Goal: Task Accomplishment & Management: Complete application form

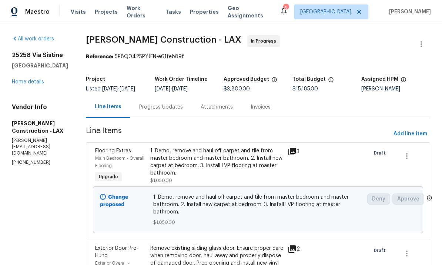
scroll to position [-1, 0]
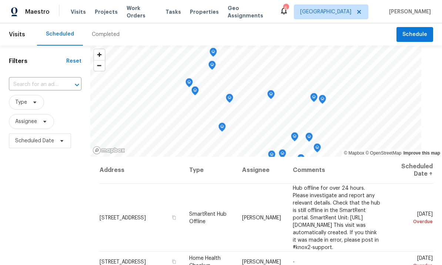
click at [144, 9] on span "Work Orders" at bounding box center [142, 11] width 30 height 15
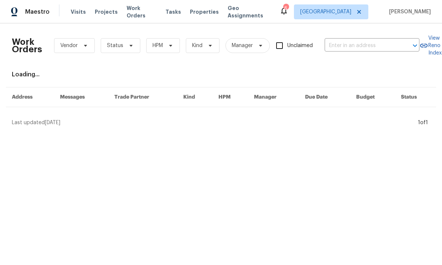
click at [377, 44] on input "text" at bounding box center [362, 45] width 74 height 11
type input "2897 chu"
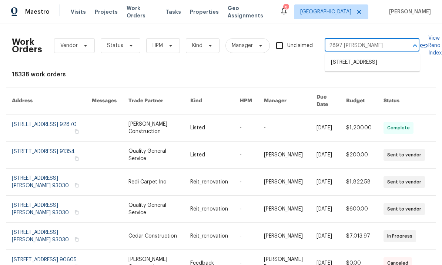
click at [364, 67] on li "2897 Chuckwagon Rd, Palmdale, CA 93550" at bounding box center [372, 62] width 95 height 12
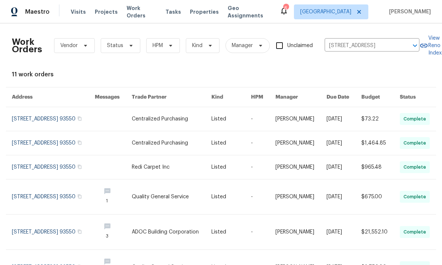
click at [318, 115] on link at bounding box center [301, 119] width 51 height 24
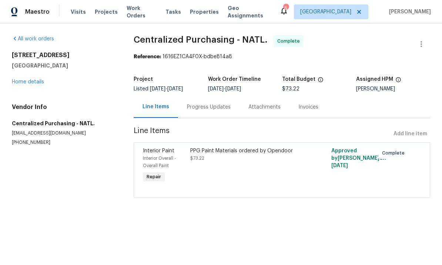
click at [34, 83] on link "Home details" at bounding box center [28, 81] width 32 height 5
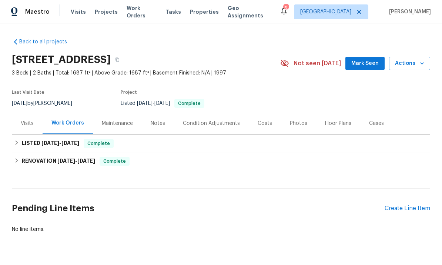
click at [409, 211] on div "Create Line Item" at bounding box center [408, 208] width 46 height 7
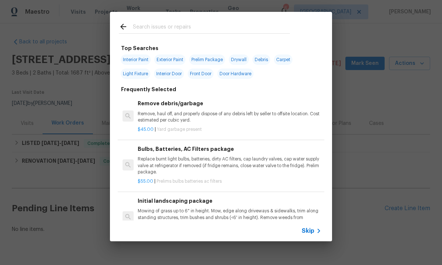
click at [226, 26] on input "text" at bounding box center [211, 27] width 157 height 11
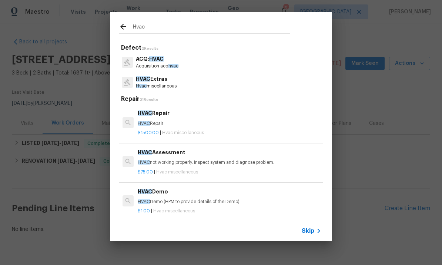
type input "Hvac"
click at [210, 80] on div "HVAC Extras Hvac miscellaneous" at bounding box center [221, 82] width 204 height 20
click at [161, 81] on p "HVAC Extras" at bounding box center [156, 79] width 41 height 8
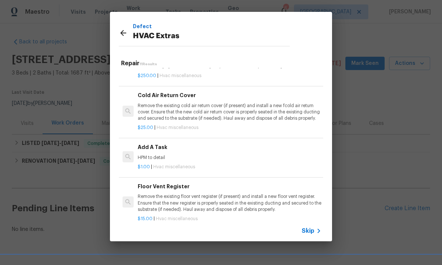
scroll to position [230, 0]
click at [245, 150] on div "Add A Task HPM to detail" at bounding box center [230, 152] width 184 height 18
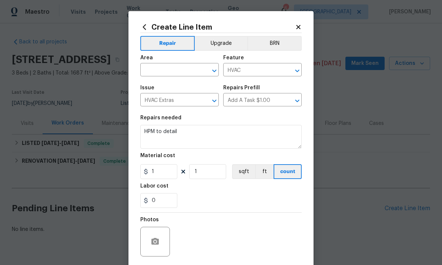
click at [179, 71] on input "text" at bounding box center [169, 70] width 58 height 11
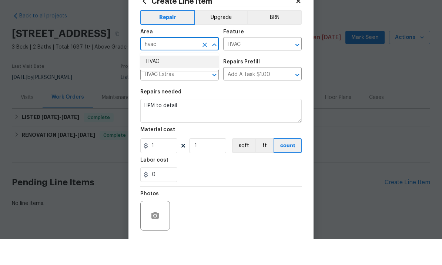
click at [162, 81] on li "HVAC" at bounding box center [179, 87] width 79 height 12
type input "HVAC"
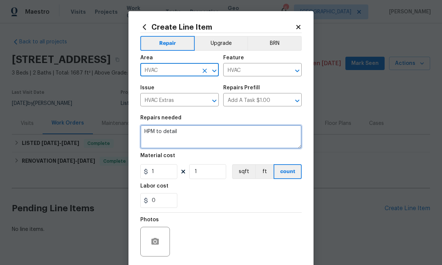
click at [236, 138] on textarea "HPM to detail" at bounding box center [221, 137] width 162 height 24
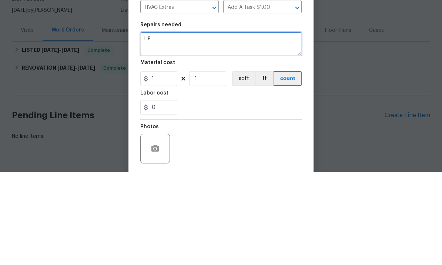
type textarea "H"
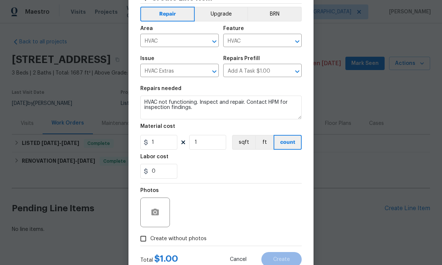
scroll to position [46, 0]
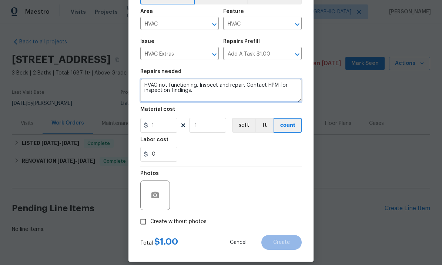
type textarea "HVAC not functioning. Inspect and repair. Contact HPM for inspection findings."
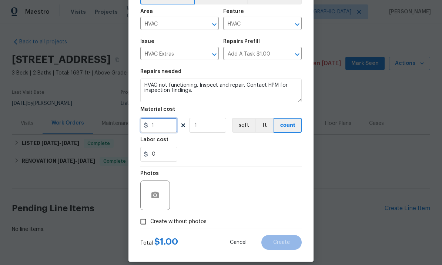
click at [161, 129] on input "1" at bounding box center [158, 125] width 37 height 15
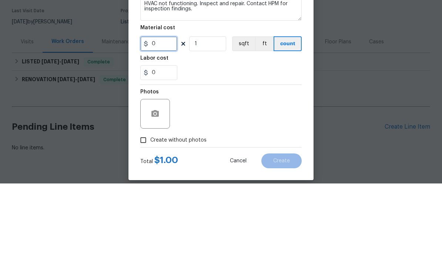
type input "0"
click at [210, 118] on input "1" at bounding box center [207, 125] width 37 height 15
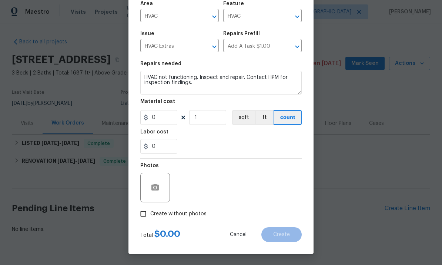
scroll to position [56, 0]
click at [168, 137] on div "Labor cost" at bounding box center [221, 134] width 162 height 10
click at [169, 149] on input "0" at bounding box center [158, 146] width 37 height 15
type input "200"
click at [143, 214] on input "Create without photos" at bounding box center [143, 214] width 14 height 14
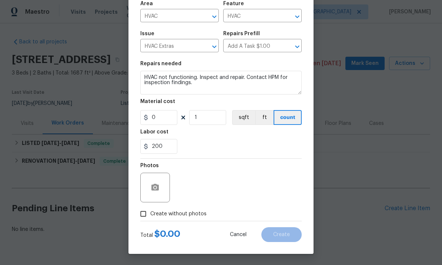
checkbox input "true"
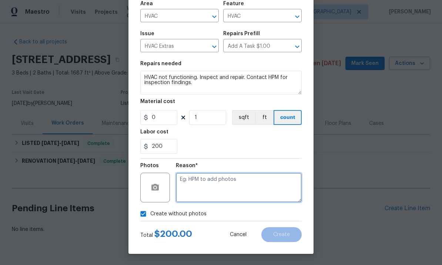
click at [226, 187] on textarea at bounding box center [239, 188] width 126 height 30
type textarea "Hvac"
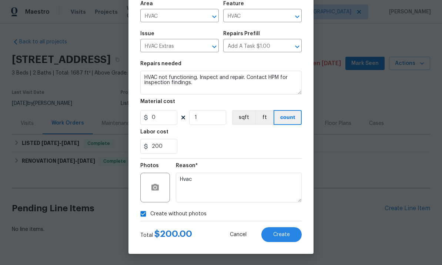
click at [287, 235] on span "Create" at bounding box center [281, 235] width 17 height 6
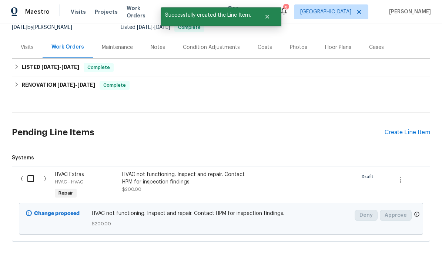
scroll to position [75, 0]
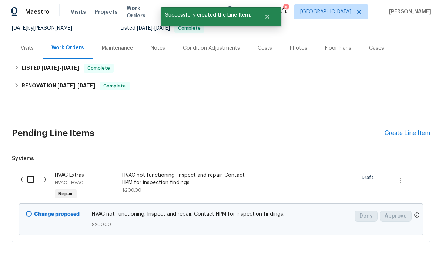
click at [33, 172] on input "checkbox" at bounding box center [33, 180] width 21 height 16
checkbox input "true"
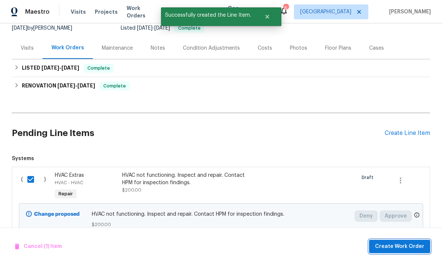
click at [396, 246] on span "Create Work Order" at bounding box center [399, 246] width 49 height 9
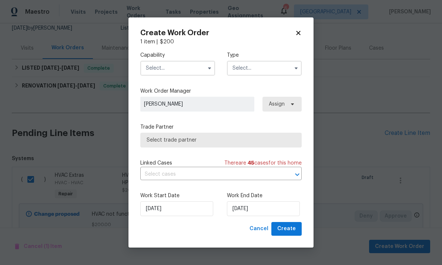
click at [186, 62] on input "text" at bounding box center [177, 68] width 75 height 15
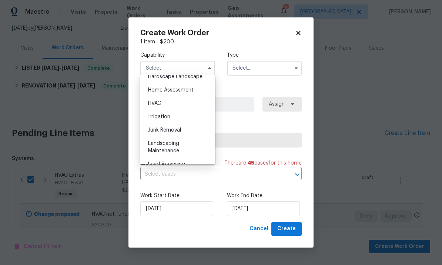
scroll to position [434, 0]
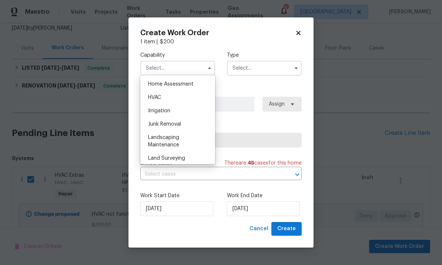
click at [178, 94] on div "HVAC" at bounding box center [177, 97] width 71 height 13
type input "HVAC"
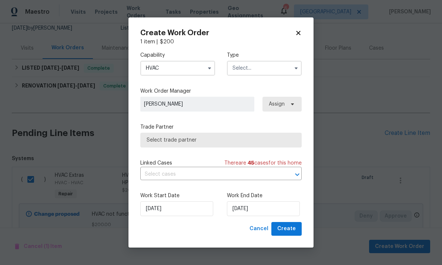
click at [260, 66] on input "text" at bounding box center [264, 68] width 75 height 15
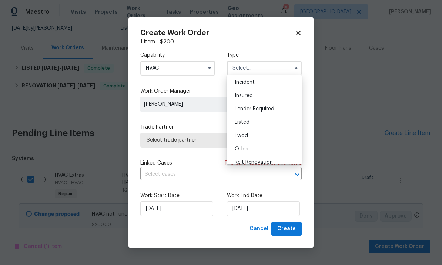
scroll to position [27, 0]
click at [252, 123] on div "Listed" at bounding box center [264, 122] width 71 height 13
type input "Listed"
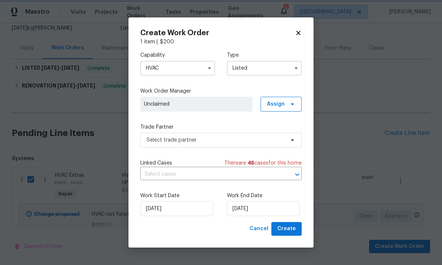
scroll to position [0, 0]
click at [290, 98] on span "Assign" at bounding box center [281, 104] width 41 height 15
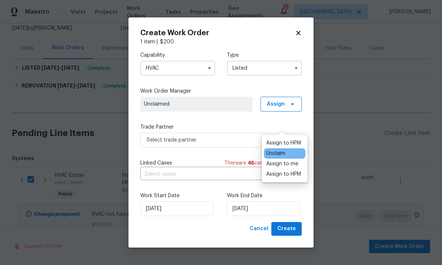
click at [289, 160] on div "Assign to me" at bounding box center [282, 163] width 32 height 7
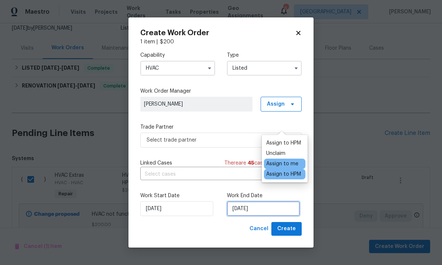
click at [267, 210] on input "[DATE]" at bounding box center [263, 208] width 73 height 15
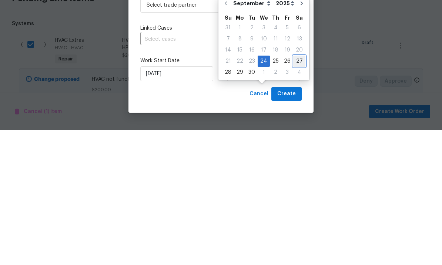
click at [294, 191] on div "27" at bounding box center [299, 196] width 12 height 10
type input "[DATE]"
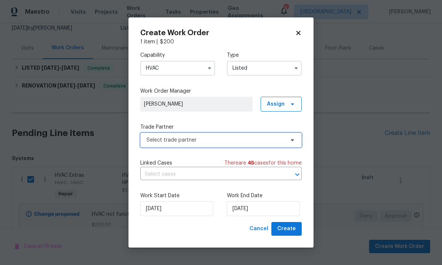
click at [271, 141] on span "Select trade partner" at bounding box center [216, 139] width 138 height 7
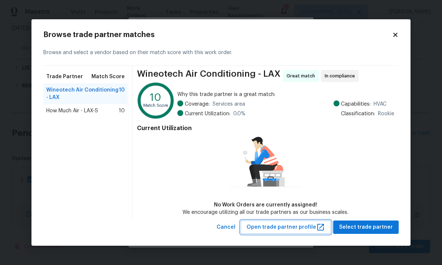
click at [317, 227] on span "Open trade partner profile" at bounding box center [286, 227] width 79 height 9
click at [368, 224] on span "Select trade partner" at bounding box center [366, 227] width 54 height 9
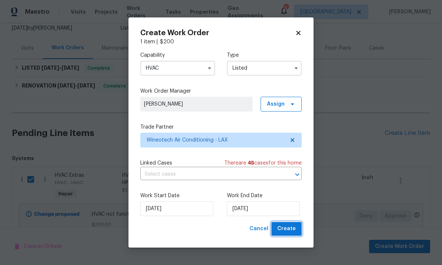
click at [283, 228] on span "Create" at bounding box center [286, 228] width 19 height 9
checkbox input "false"
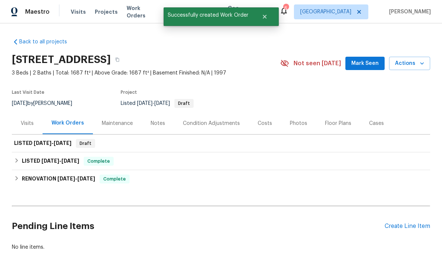
scroll to position [0, 0]
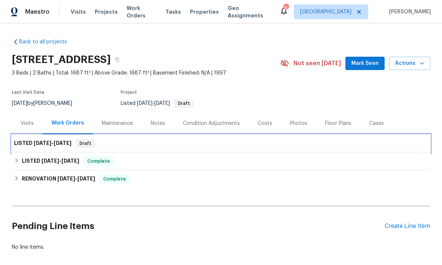
click at [130, 139] on div "LISTED 9/24/25 - 9/27/25 Draft" at bounding box center [221, 143] width 414 height 9
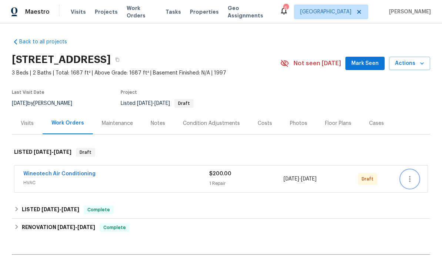
click at [407, 176] on icon "button" at bounding box center [410, 178] width 9 height 9
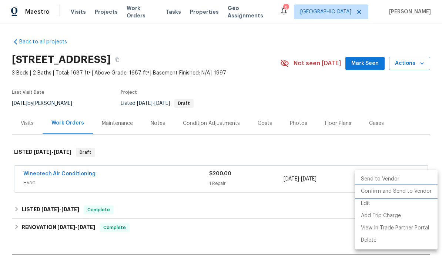
click at [394, 192] on li "Confirm and Send to Vendor" at bounding box center [396, 191] width 83 height 12
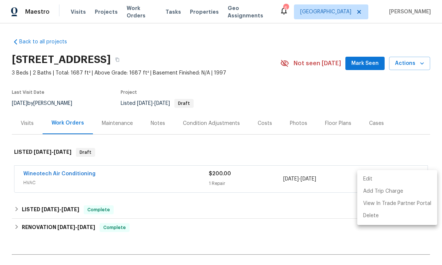
click at [271, 91] on div at bounding box center [221, 132] width 442 height 265
